Goal: Navigation & Orientation: Find specific page/section

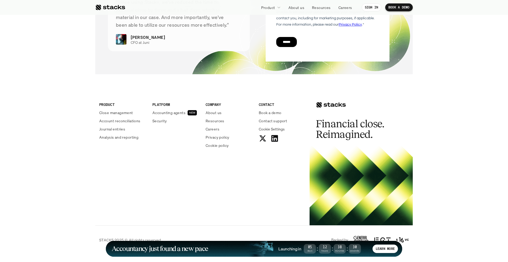
scroll to position [1906, 0]
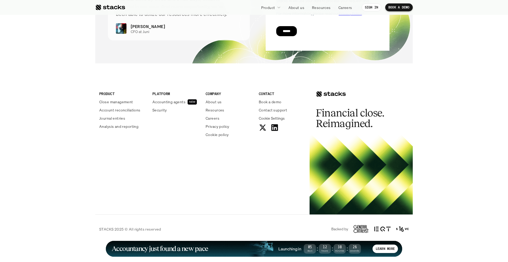
click at [122, 100] on p "Close management" at bounding box center [116, 102] width 34 height 6
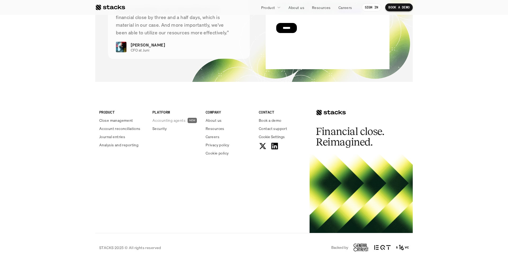
click at [167, 120] on p "Accounting agents" at bounding box center [168, 121] width 33 height 6
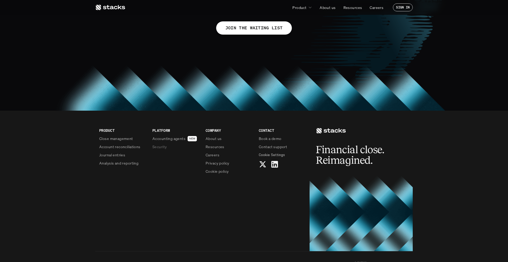
scroll to position [462, 0]
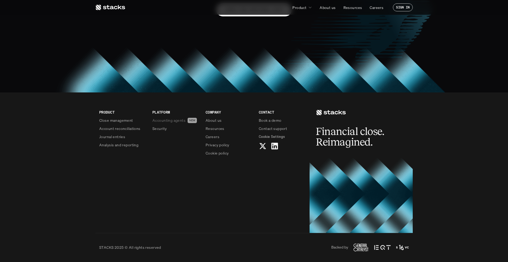
click at [166, 122] on p "Accounting agents" at bounding box center [168, 121] width 33 height 6
click at [213, 136] on p "Careers" at bounding box center [213, 137] width 14 height 6
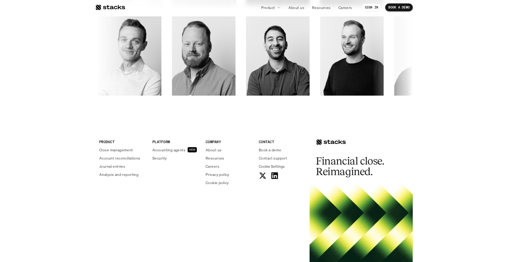
scroll to position [891, 0]
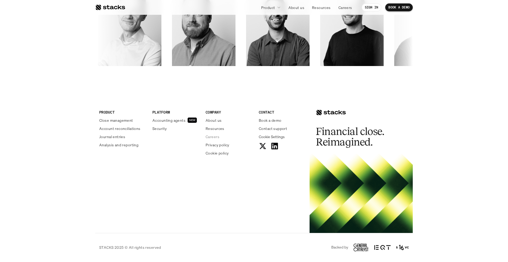
click at [208, 136] on p "Careers" at bounding box center [213, 137] width 14 height 6
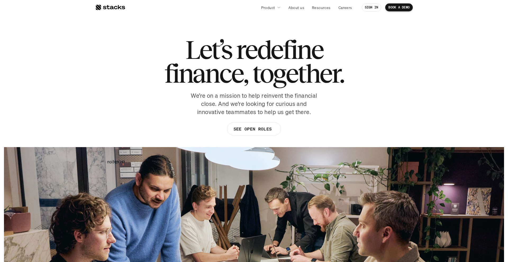
scroll to position [0, 0]
